Goal: Information Seeking & Learning: Learn about a topic

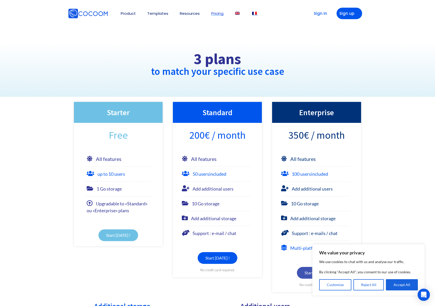
click at [254, 13] on img at bounding box center [254, 13] width 5 height 3
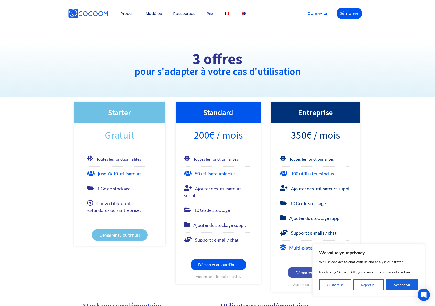
click at [245, 14] on img at bounding box center [244, 13] width 5 height 3
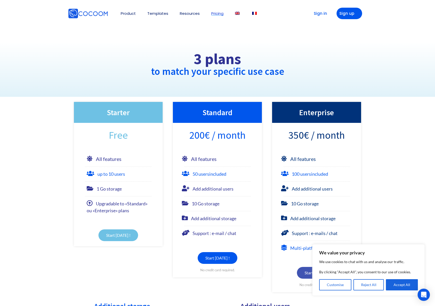
click at [60, 183] on section "Starter Free All features up to 10 users 1 Go storage Upgradable to «Standard» …" at bounding box center [217, 197] width 435 height 201
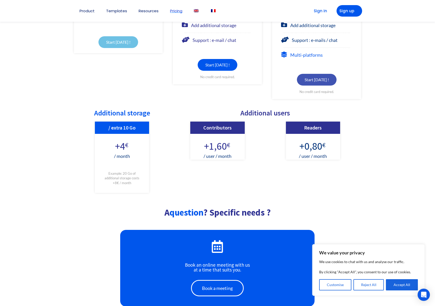
scroll to position [300, 0]
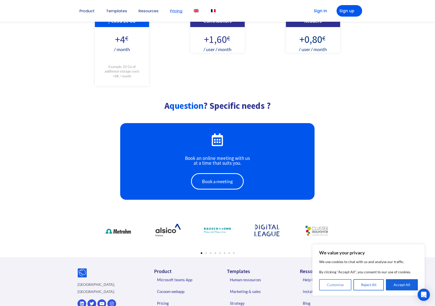
click at [334, 285] on button "Customise" at bounding box center [335, 285] width 32 height 11
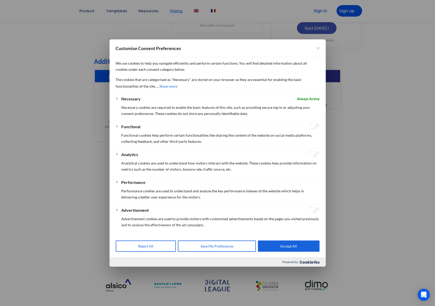
scroll to position [68, 0]
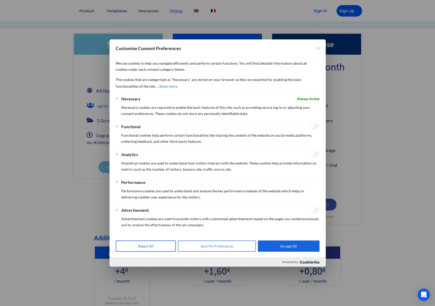
click at [215, 247] on button "Save My Preferences" at bounding box center [217, 246] width 78 height 11
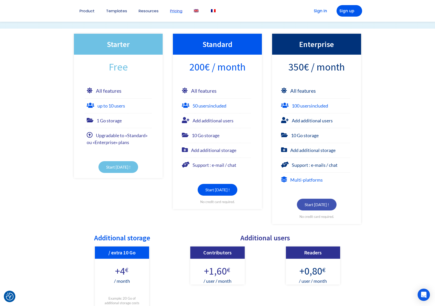
click at [388, 120] on section "Starter Free All features up to 10 users 1 Go storage Upgradable to «Standard» …" at bounding box center [217, 129] width 435 height 201
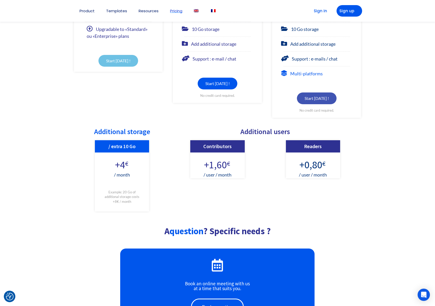
scroll to position [241, 0]
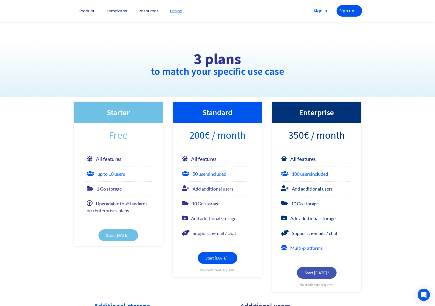
scroll to position [241, 0]
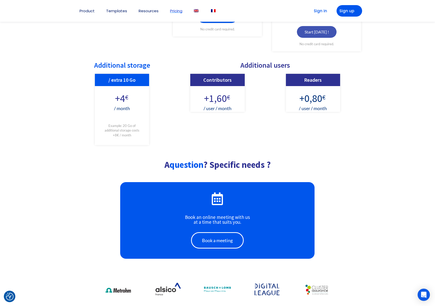
click at [216, 130] on div "Contributors +1,60 € / user / month" at bounding box center [217, 109] width 90 height 71
click at [207, 131] on div "Contributors +1,60 € / user / month" at bounding box center [217, 109] width 90 height 71
